Goal: Information Seeking & Learning: Learn about a topic

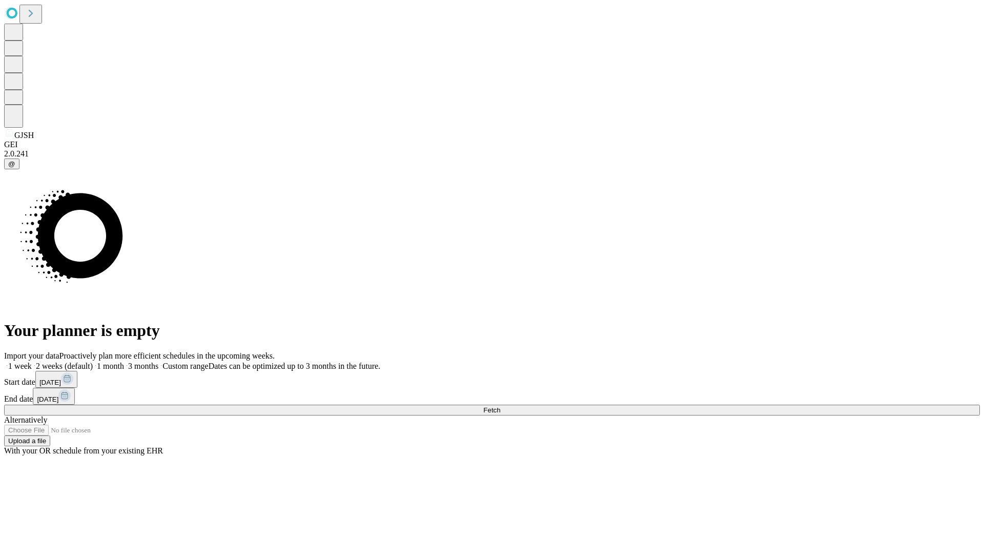
click at [500, 406] on span "Fetch" at bounding box center [491, 410] width 17 height 8
